Goal: Transaction & Acquisition: Book appointment/travel/reservation

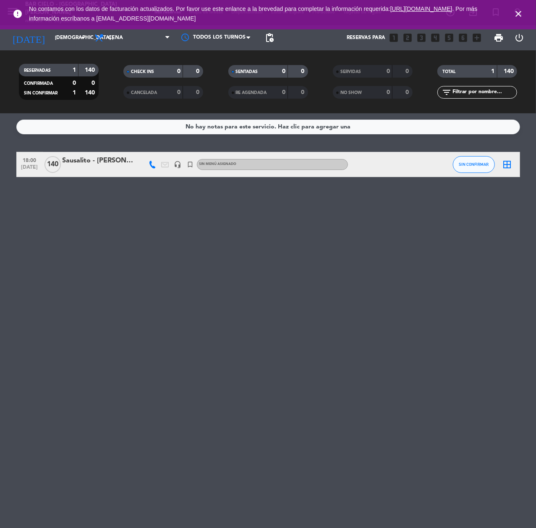
click at [519, 10] on icon "close" at bounding box center [519, 14] width 10 height 10
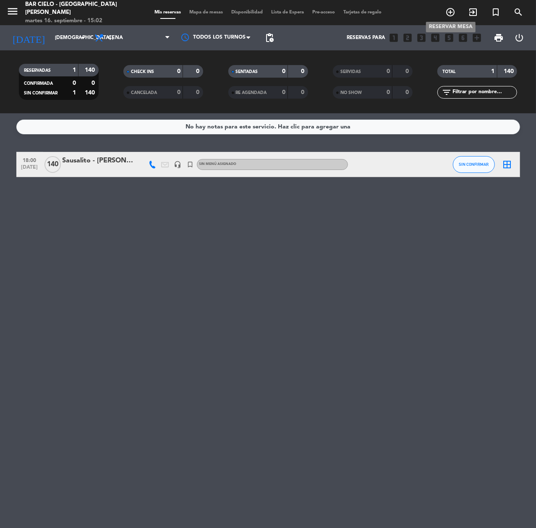
click at [453, 11] on icon "add_circle_outline" at bounding box center [451, 12] width 10 height 10
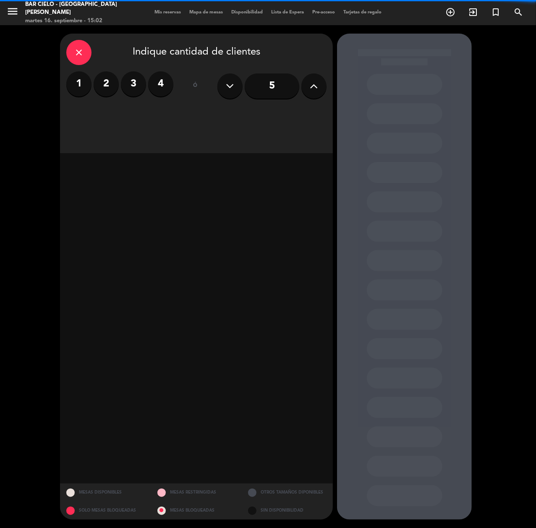
click at [115, 81] on label "2" at bounding box center [106, 83] width 25 height 25
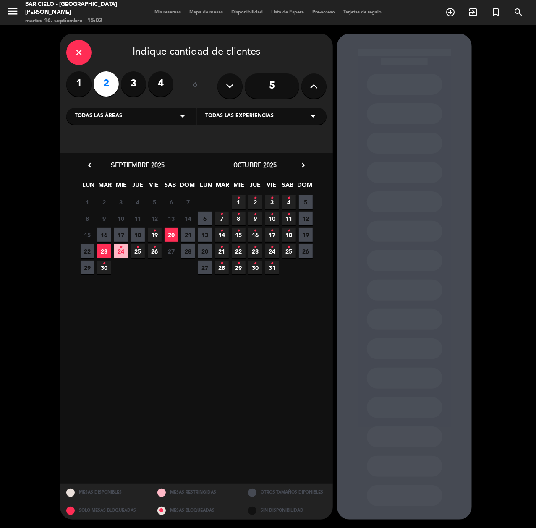
click at [105, 247] on span "23" at bounding box center [104, 251] width 14 height 14
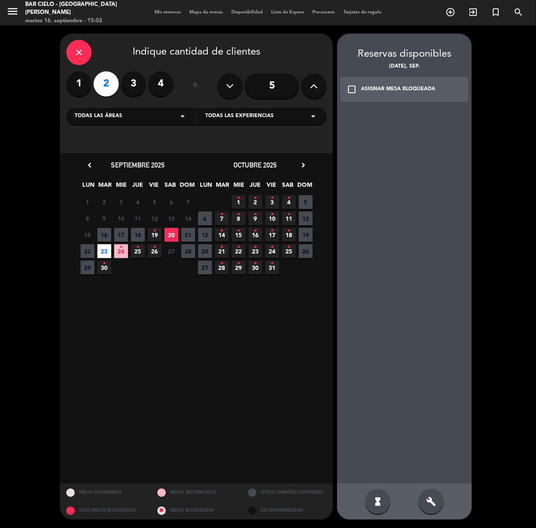
click at [437, 487] on div "hourglass_full build" at bounding box center [404, 502] width 135 height 36
click at [435, 497] on icon "build" at bounding box center [431, 502] width 10 height 10
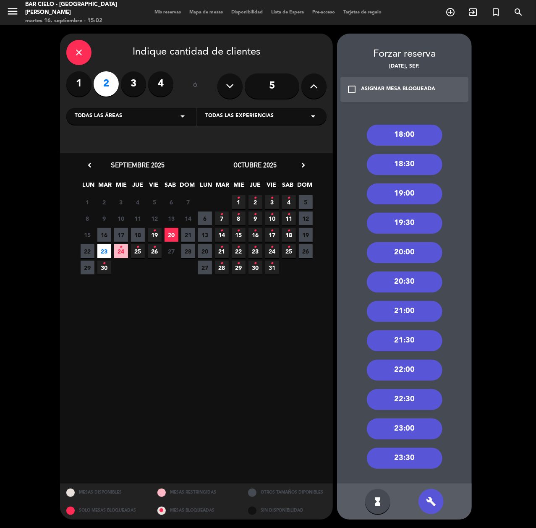
click at [399, 375] on div "22:00" at bounding box center [405, 370] width 76 height 21
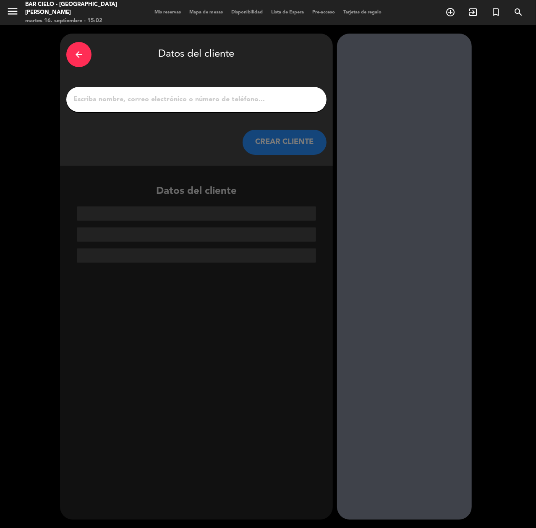
click at [152, 100] on input "1" at bounding box center [197, 100] width 248 height 12
paste input "[EMAIL_ADDRESS][DOMAIN_NAME]"
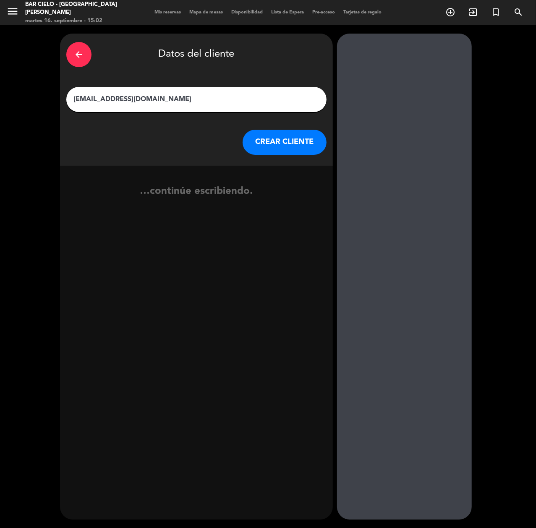
type input "[EMAIL_ADDRESS][DOMAIN_NAME]"
click at [300, 144] on button "CREAR CLIENTE" at bounding box center [285, 142] width 84 height 25
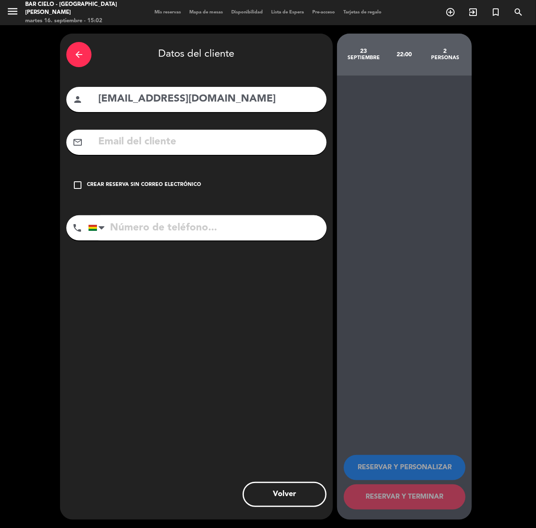
click at [160, 143] on input "text" at bounding box center [208, 142] width 223 height 17
paste input "[EMAIL_ADDRESS][DOMAIN_NAME]"
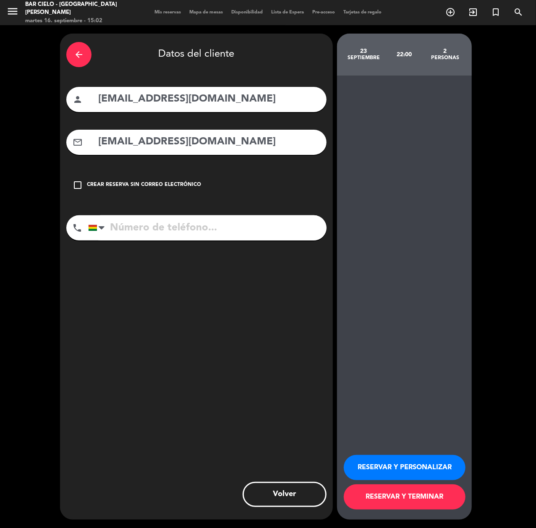
type input "[EMAIL_ADDRESS][DOMAIN_NAME]"
click at [186, 102] on input "[EMAIL_ADDRESS][DOMAIN_NAME]" at bounding box center [208, 99] width 223 height 17
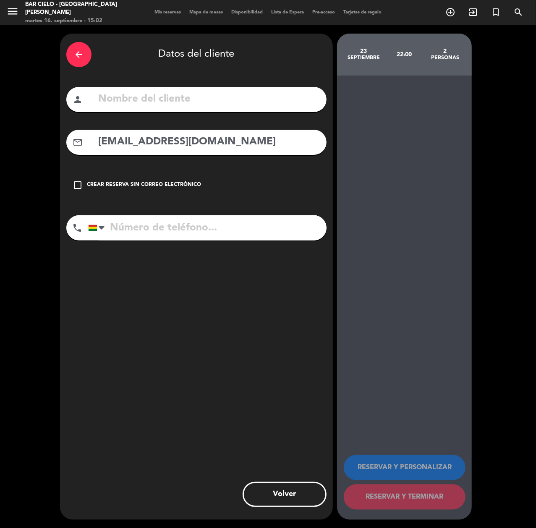
drag, startPoint x: 163, startPoint y: 103, endPoint x: 172, endPoint y: 95, distance: 12.2
click at [170, 98] on input "text" at bounding box center [208, 99] width 223 height 17
paste input "Thalyta Augusta"
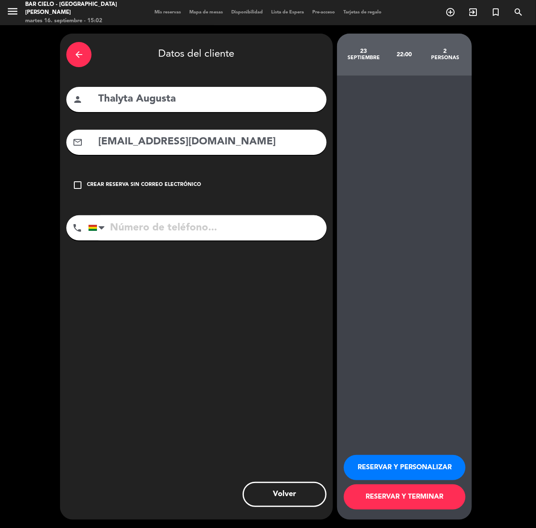
type input "Thalyta Augusta"
paste input "78725523"
click at [144, 226] on input "78725523" at bounding box center [207, 227] width 239 height 25
type input "78725523"
click at [391, 469] on button "RESERVAR Y PERSONALIZAR" at bounding box center [405, 467] width 122 height 25
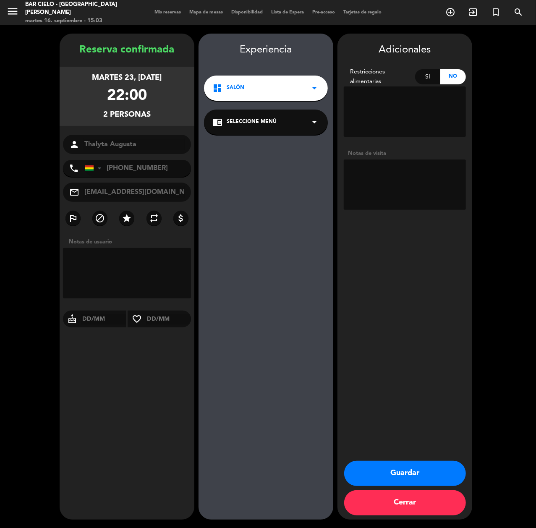
click at [383, 467] on button "Guardar" at bounding box center [405, 473] width 122 height 25
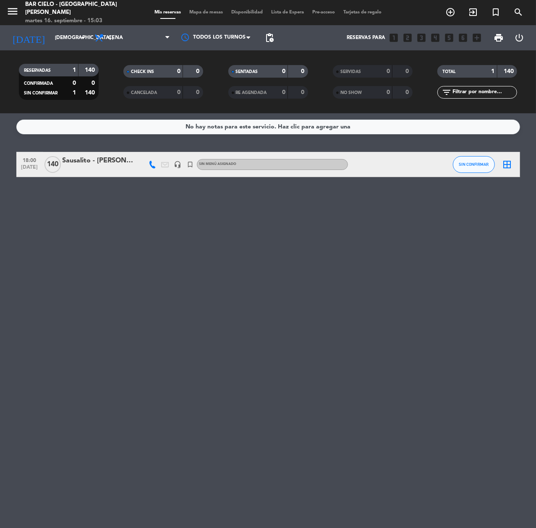
click at [69, 21] on div "menu Bar Cielo - Santa [PERSON_NAME] 16. septiembre - 15:03" at bounding box center [67, 12] width 134 height 25
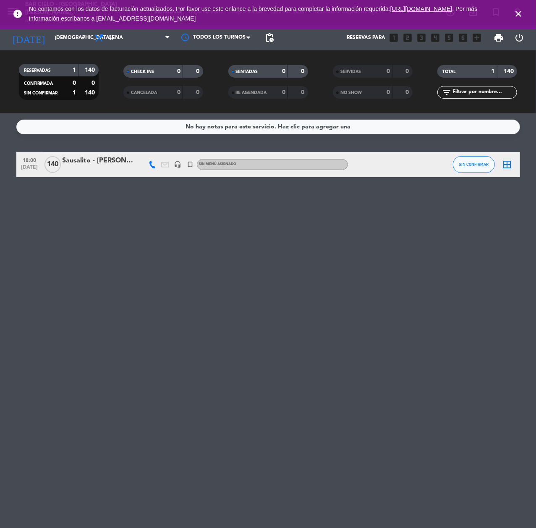
click at [522, 12] on icon "close" at bounding box center [519, 14] width 10 height 10
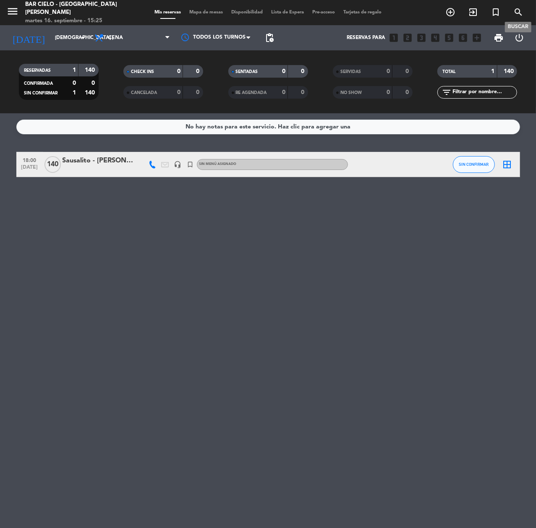
click at [517, 12] on icon "search" at bounding box center [519, 12] width 10 height 10
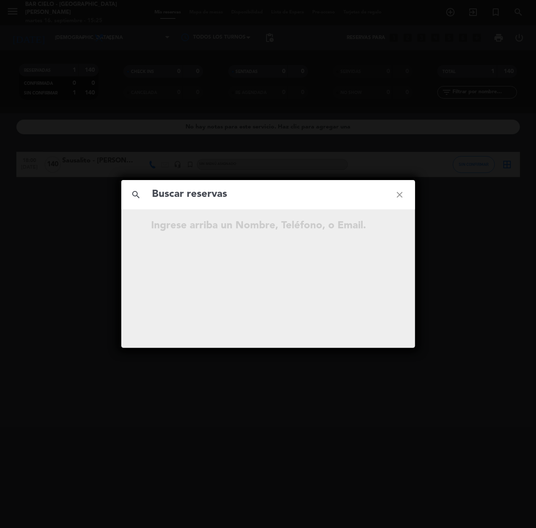
drag, startPoint x: 403, startPoint y: 189, endPoint x: 400, endPoint y: 162, distance: 27.1
click at [401, 189] on icon "close" at bounding box center [400, 195] width 30 height 30
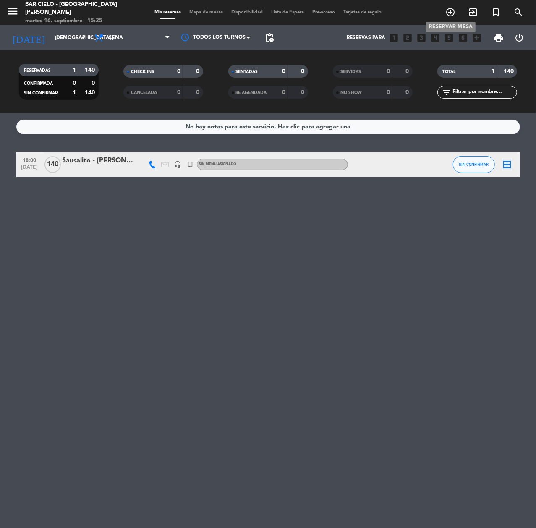
click at [448, 13] on icon "add_circle_outline" at bounding box center [451, 12] width 10 height 10
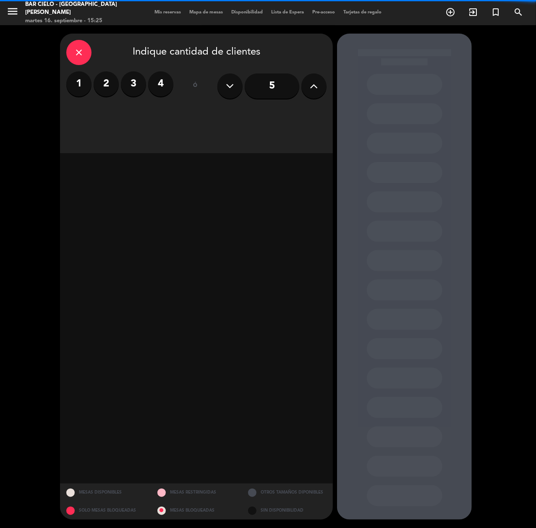
click at [115, 81] on label "2" at bounding box center [106, 83] width 25 height 25
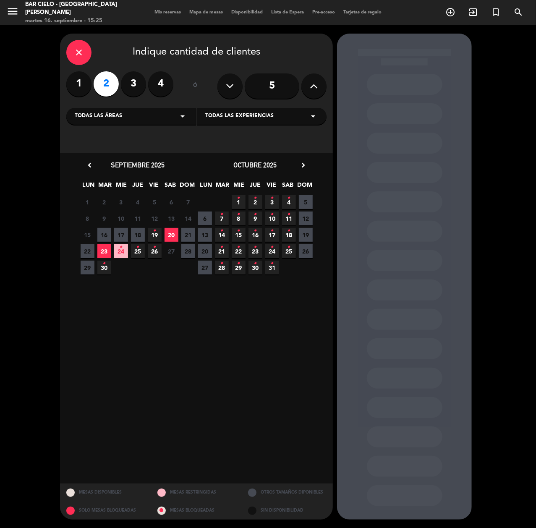
click at [103, 246] on span "23" at bounding box center [104, 251] width 14 height 14
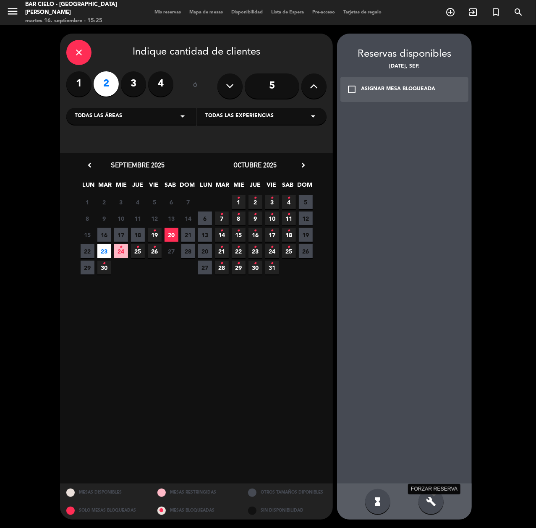
drag, startPoint x: 432, startPoint y: 504, endPoint x: 412, endPoint y: 354, distance: 152.0
click at [432, 505] on icon "build" at bounding box center [431, 502] width 10 height 10
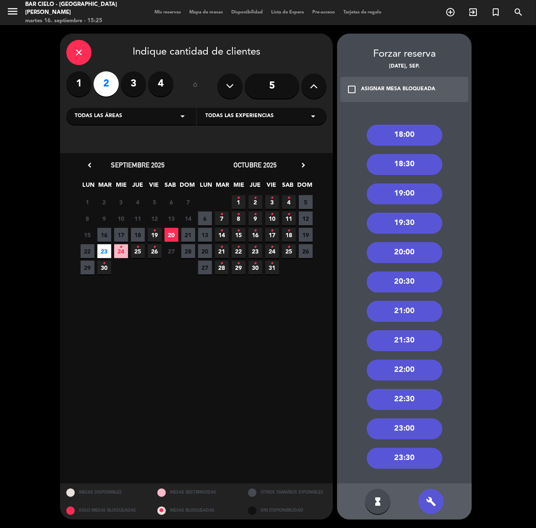
click at [413, 131] on div "18:00" at bounding box center [405, 135] width 76 height 21
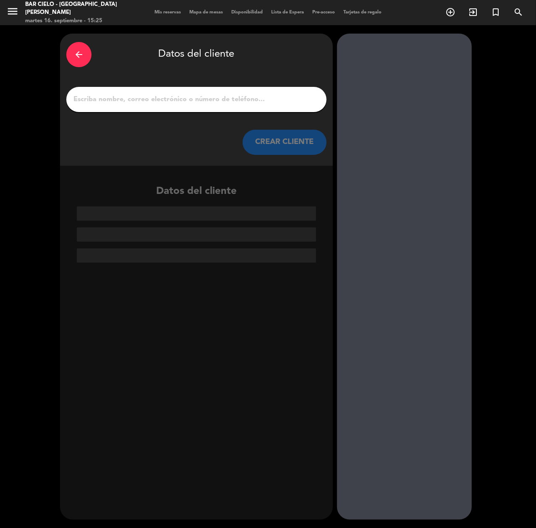
paste input "[PERSON_NAME]"
click at [212, 96] on input "[PERSON_NAME]" at bounding box center [197, 100] width 248 height 12
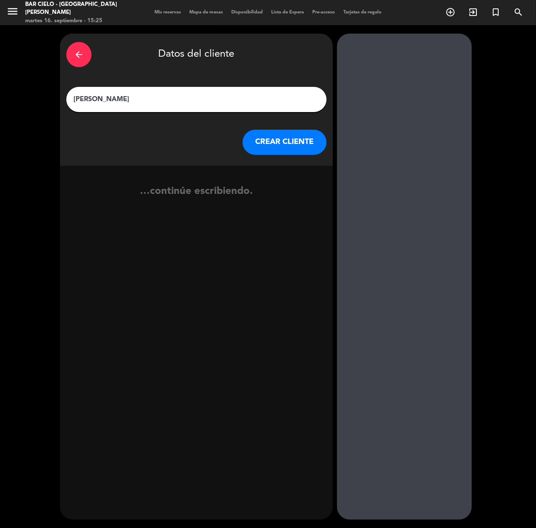
type input "[PERSON_NAME]"
click at [288, 157] on div "arrow_back Datos del cliente [PERSON_NAME] [PERSON_NAME] CLIENTE" at bounding box center [196, 100] width 273 height 132
click at [283, 147] on button "CREAR CLIENTE" at bounding box center [285, 142] width 84 height 25
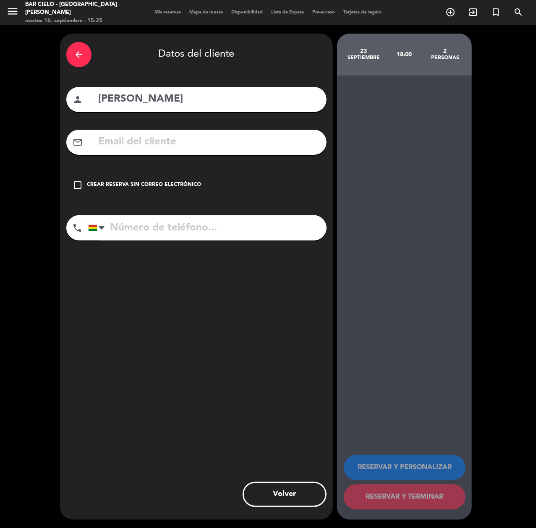
paste input "[EMAIL_ADDRESS][DOMAIN_NAME]"
click at [123, 147] on input "[EMAIL_ADDRESS][DOMAIN_NAME]" at bounding box center [208, 142] width 223 height 17
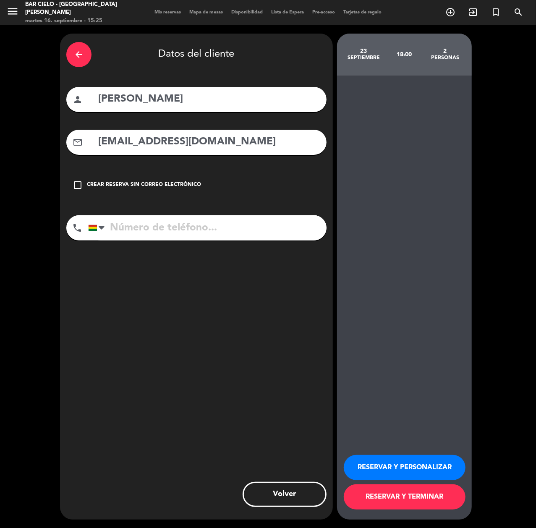
type input "[EMAIL_ADDRESS][DOMAIN_NAME]"
drag, startPoint x: 184, startPoint y: 212, endPoint x: 182, endPoint y: 217, distance: 4.9
click at [184, 212] on div "arrow_back Datos del cliente person [PERSON_NAME] mail_outline [EMAIL_ADDRESS][…" at bounding box center [196, 277] width 273 height 486
click at [179, 222] on input "tel" at bounding box center [207, 227] width 239 height 25
paste input "[PHONE_NUMBER]"
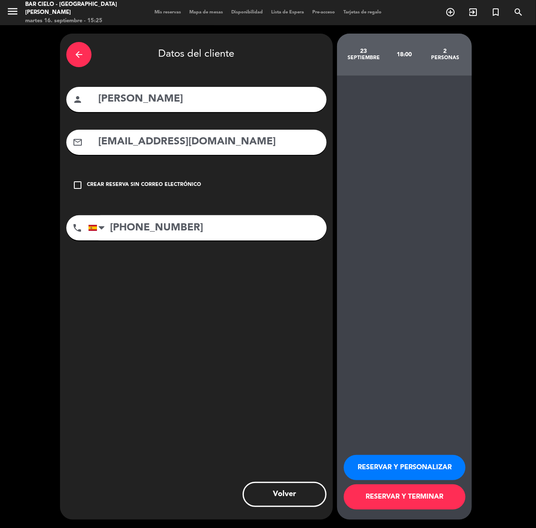
type input "[PHONE_NUMBER]"
click at [382, 461] on button "RESERVAR Y PERSONALIZAR" at bounding box center [405, 467] width 122 height 25
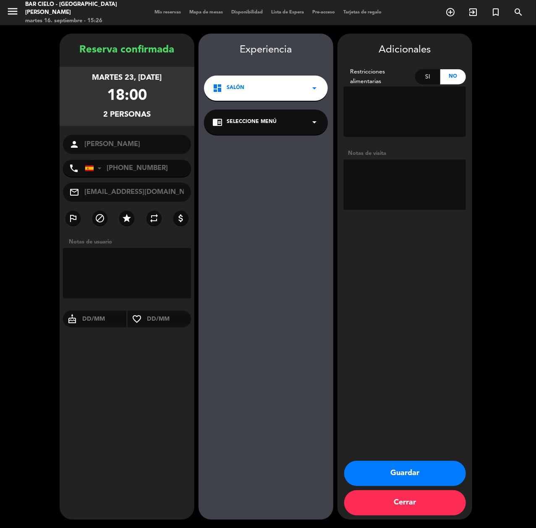
click at [177, 503] on div "Reserva confirmada martes 23, [DATE] 18:00 2 personas person [PERSON_NAME] phon…" at bounding box center [127, 285] width 135 height 486
drag, startPoint x: 129, startPoint y: 481, endPoint x: 354, endPoint y: 481, distance: 224.3
click at [135, 481] on div "Reserva confirmada martes 23, [DATE] 18:00 2 personas person [PERSON_NAME] phon…" at bounding box center [127, 285] width 135 height 486
click at [409, 480] on button "Guardar" at bounding box center [405, 473] width 122 height 25
